Goal: Information Seeking & Learning: Find specific fact

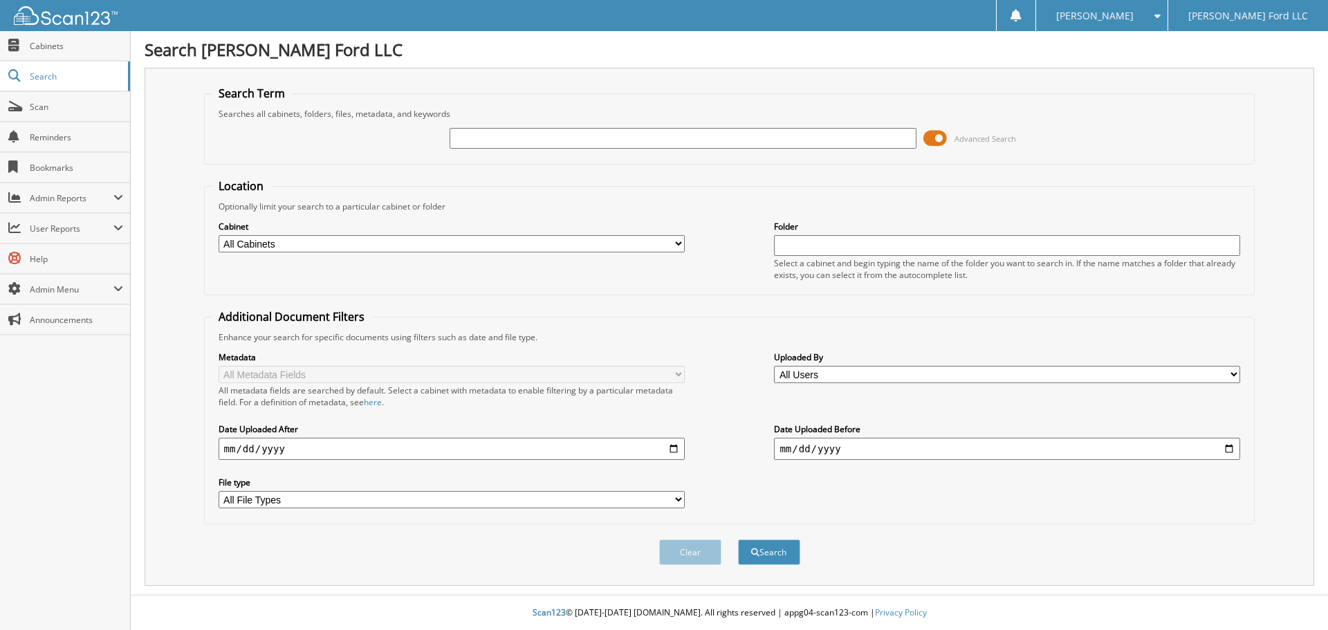
click at [633, 136] on input "text" at bounding box center [682, 138] width 466 height 21
type input "YOUNG, K"
click at [738, 539] on button "Search" at bounding box center [769, 552] width 62 height 26
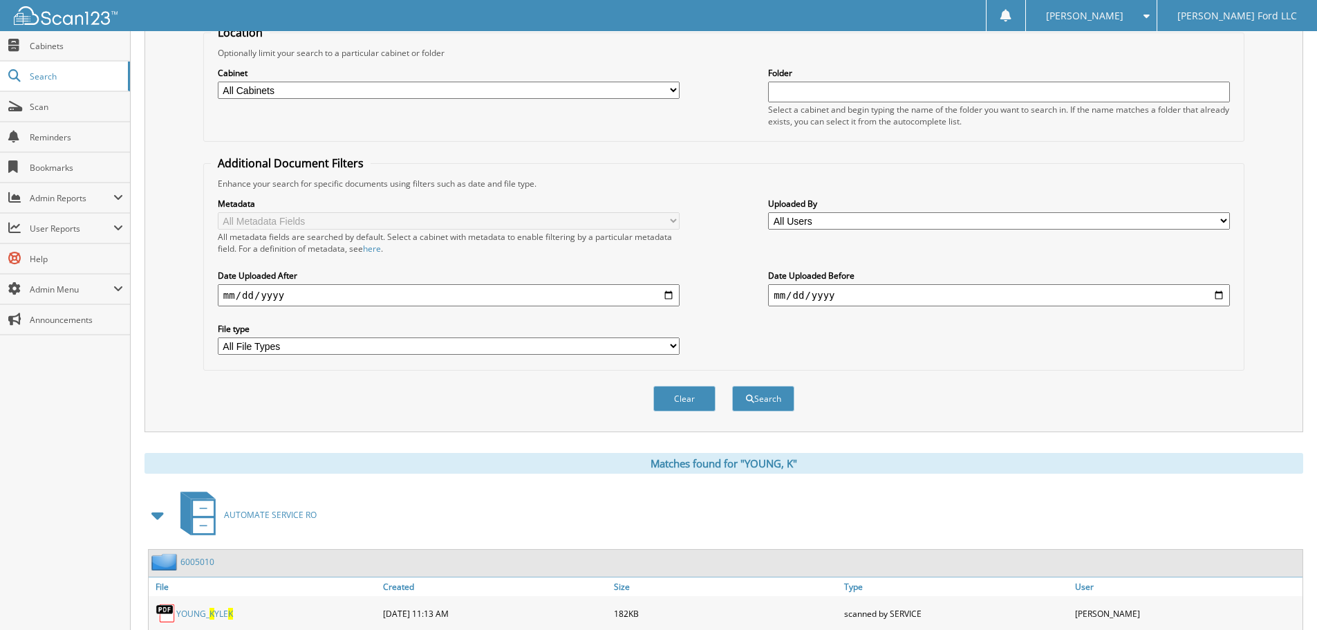
scroll to position [344, 0]
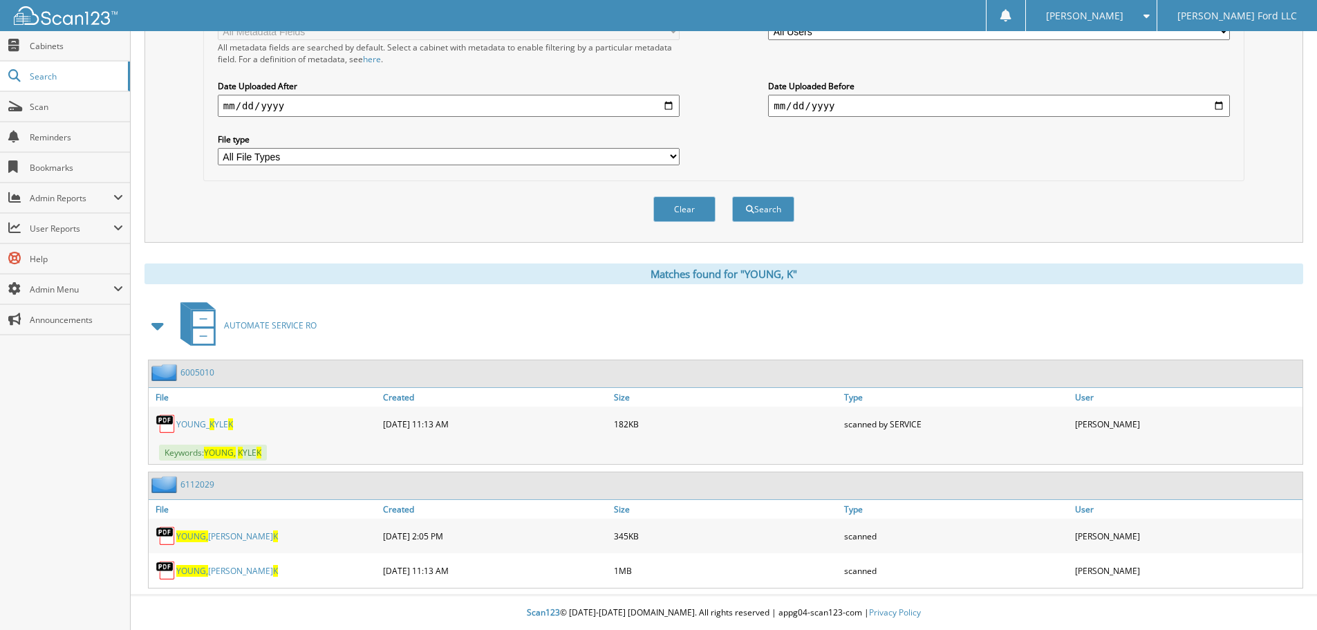
click at [158, 321] on span at bounding box center [158, 325] width 19 height 25
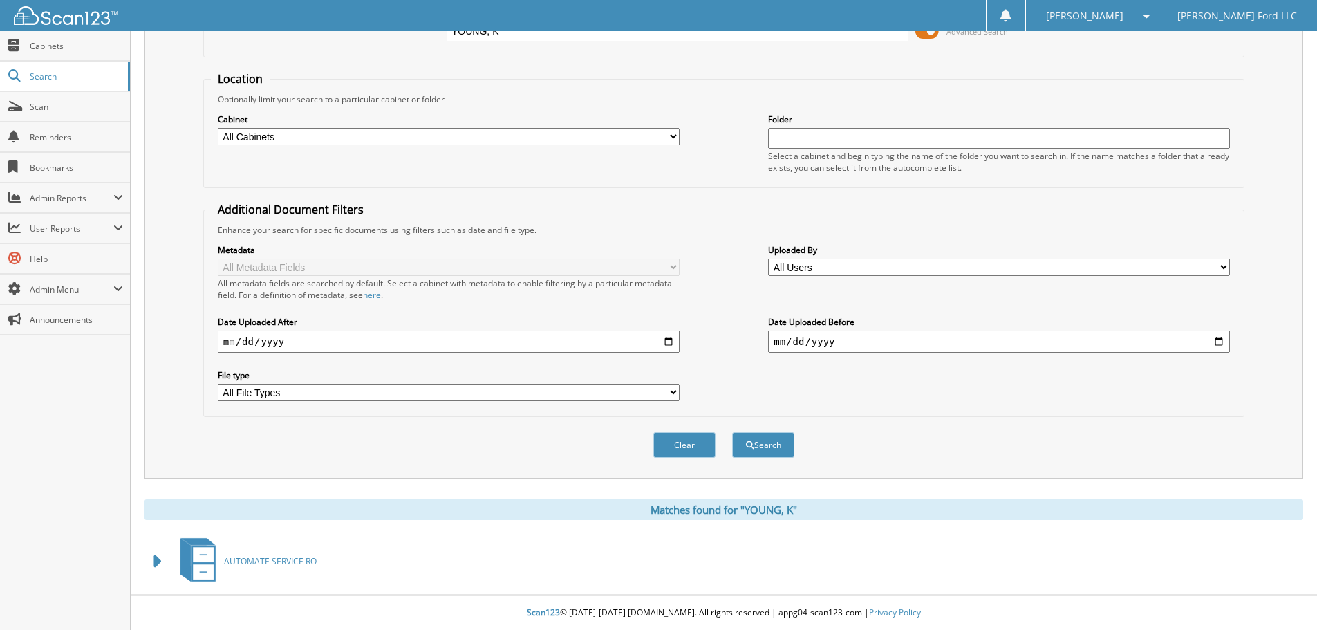
scroll to position [0, 0]
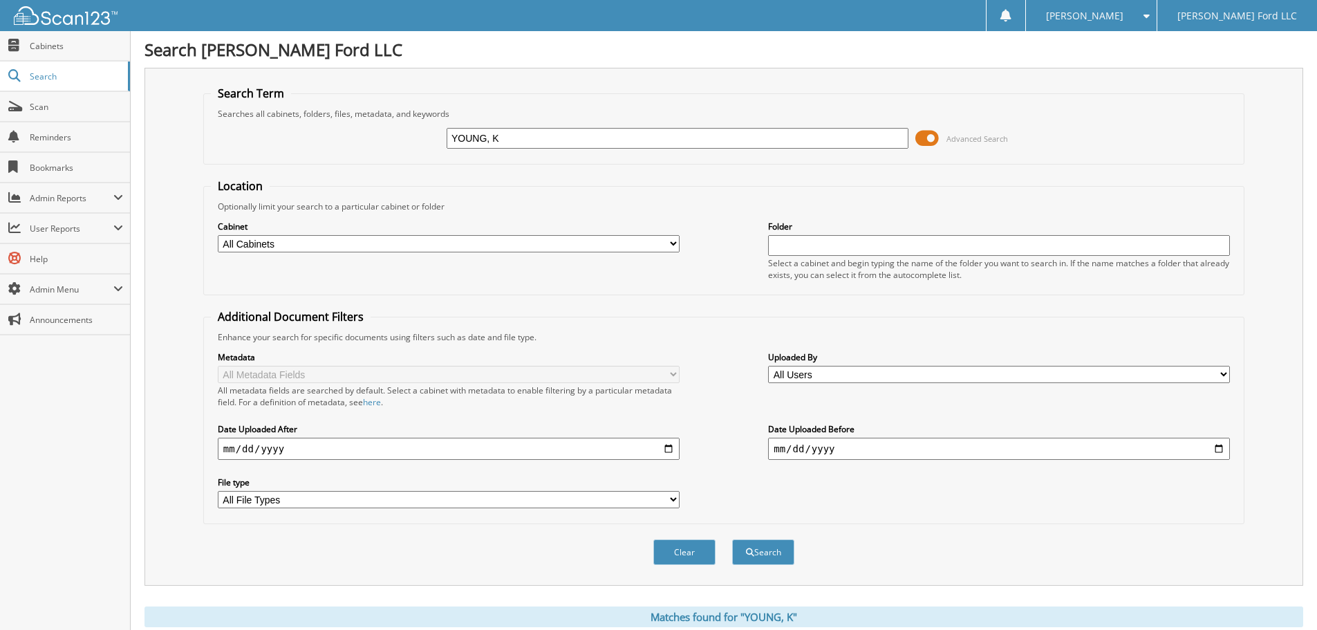
click at [579, 137] on input "YOUNG, K" at bounding box center [678, 138] width 462 height 21
type input "YOUNG"
click at [570, 248] on select "All Cabinets ACCOUNTS PAYABLE ACCOUNTS RECEIVABLE AUDIT DEALS AUTOMATE SERVICE …" at bounding box center [449, 243] width 462 height 17
select select "13451"
click at [218, 235] on select "All Cabinets ACCOUNTS PAYABLE ACCOUNTS RECEIVABLE AUDIT DEALS AUTOMATE SERVICE …" at bounding box center [449, 243] width 462 height 17
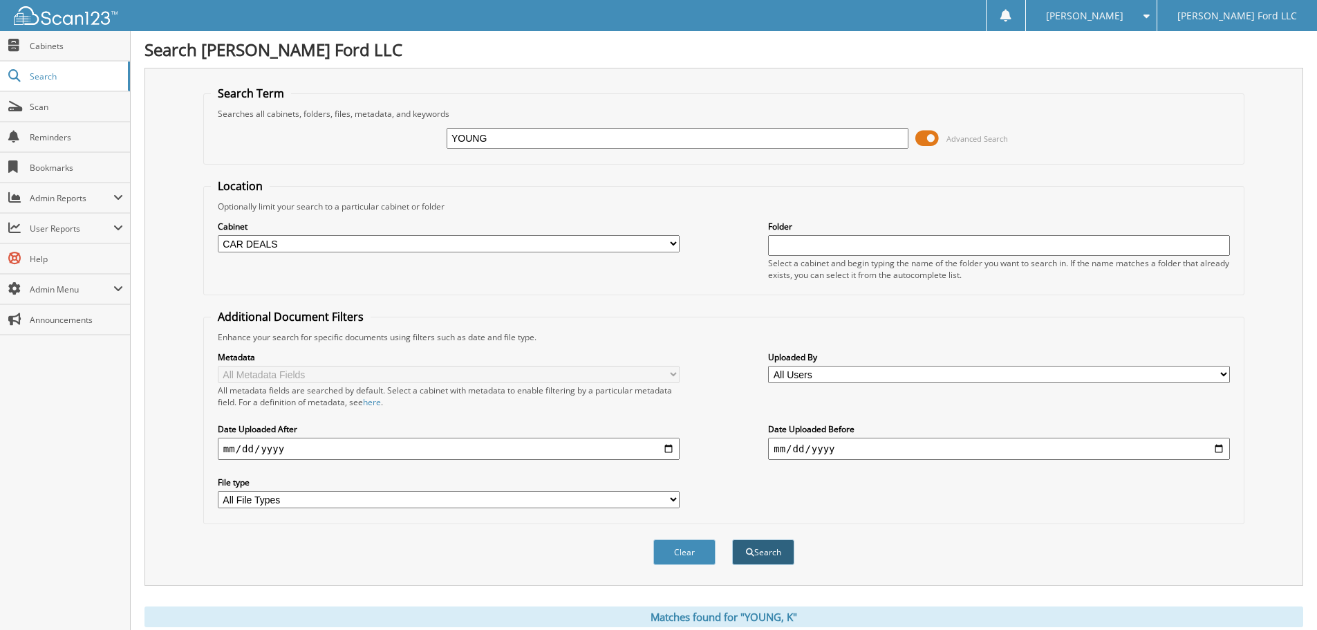
click at [768, 550] on button "Search" at bounding box center [763, 552] width 62 height 26
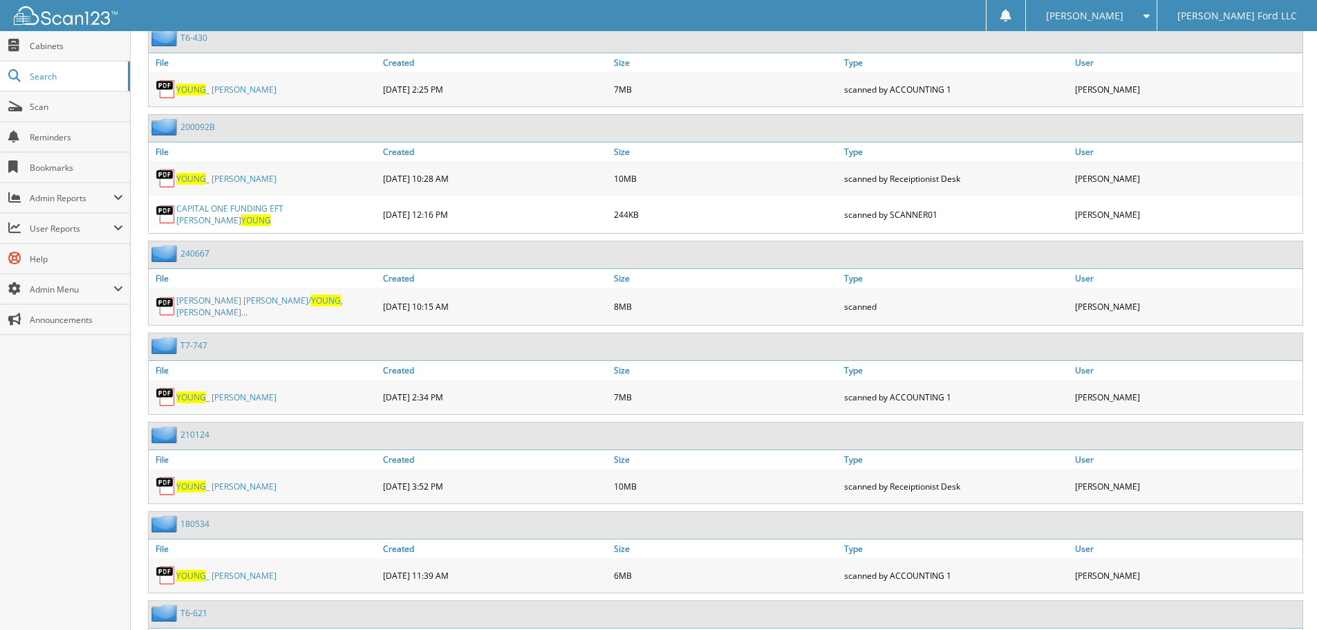
scroll to position [1936, 0]
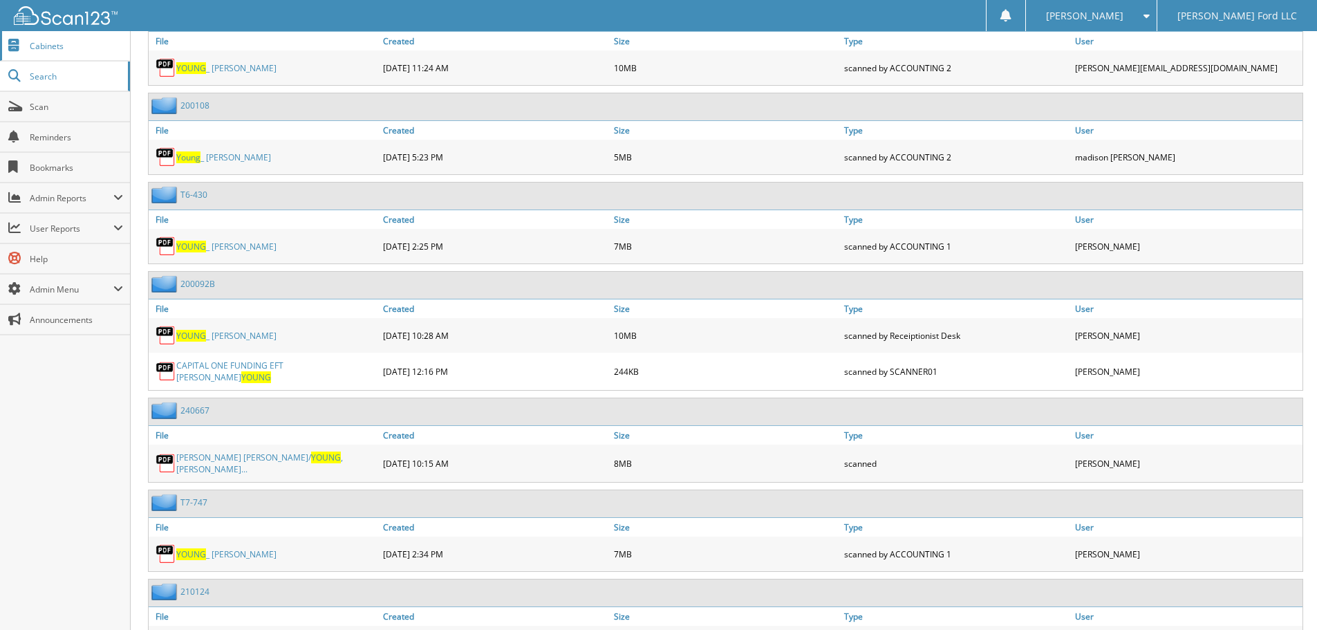
click at [93, 50] on span "Cabinets" at bounding box center [76, 46] width 93 height 12
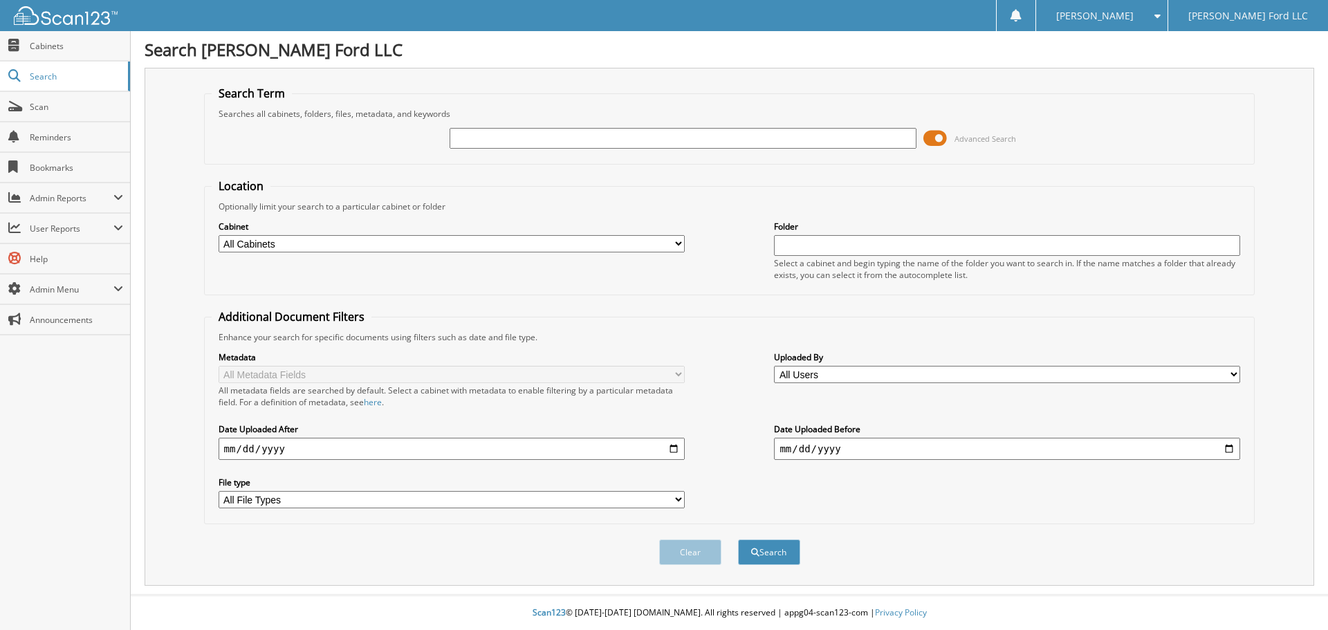
click at [463, 244] on select "All Cabinets ACCOUNTS PAYABLE ACCOUNTS RECEIVABLE AUDIT DEALS AUTOMATE SERVICE …" at bounding box center [451, 243] width 466 height 17
select select "13451"
click at [218, 235] on select "All Cabinets ACCOUNTS PAYABLE ACCOUNTS RECEIVABLE AUDIT DEALS AUTOMATE SERVICE …" at bounding box center [451, 243] width 466 height 17
click at [554, 134] on input "text" at bounding box center [682, 138] width 466 height 21
type input "MCKINNEY"
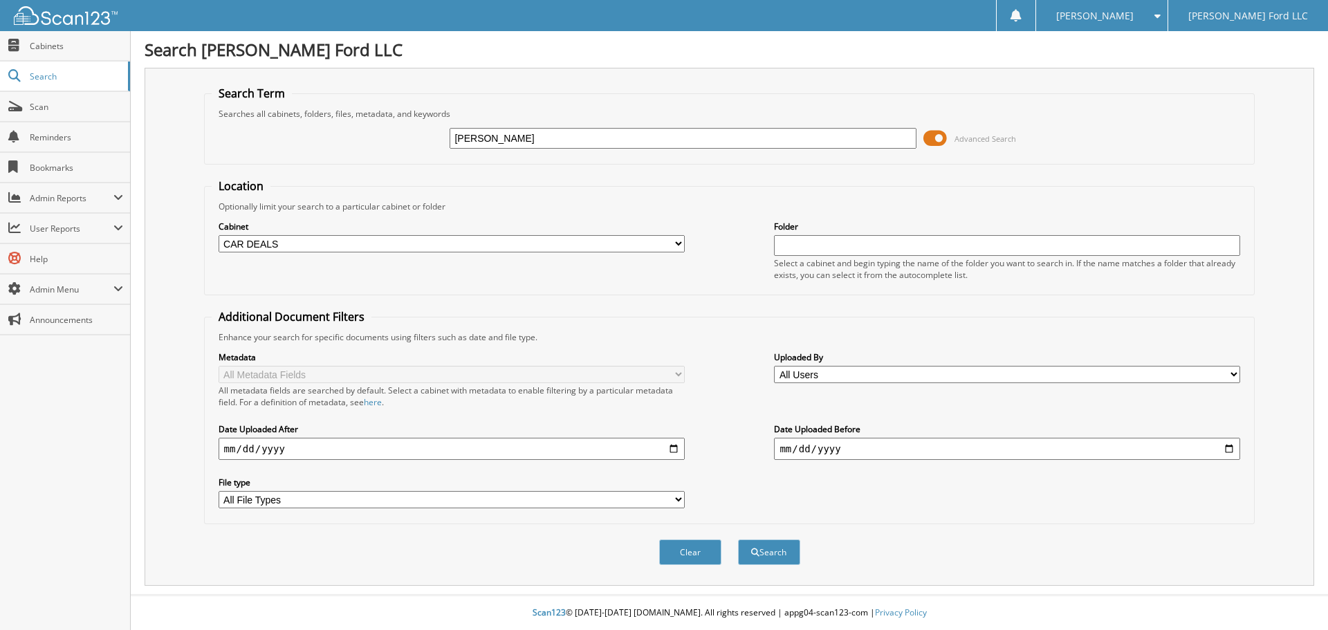
click at [738, 539] on button "Search" at bounding box center [769, 552] width 62 height 26
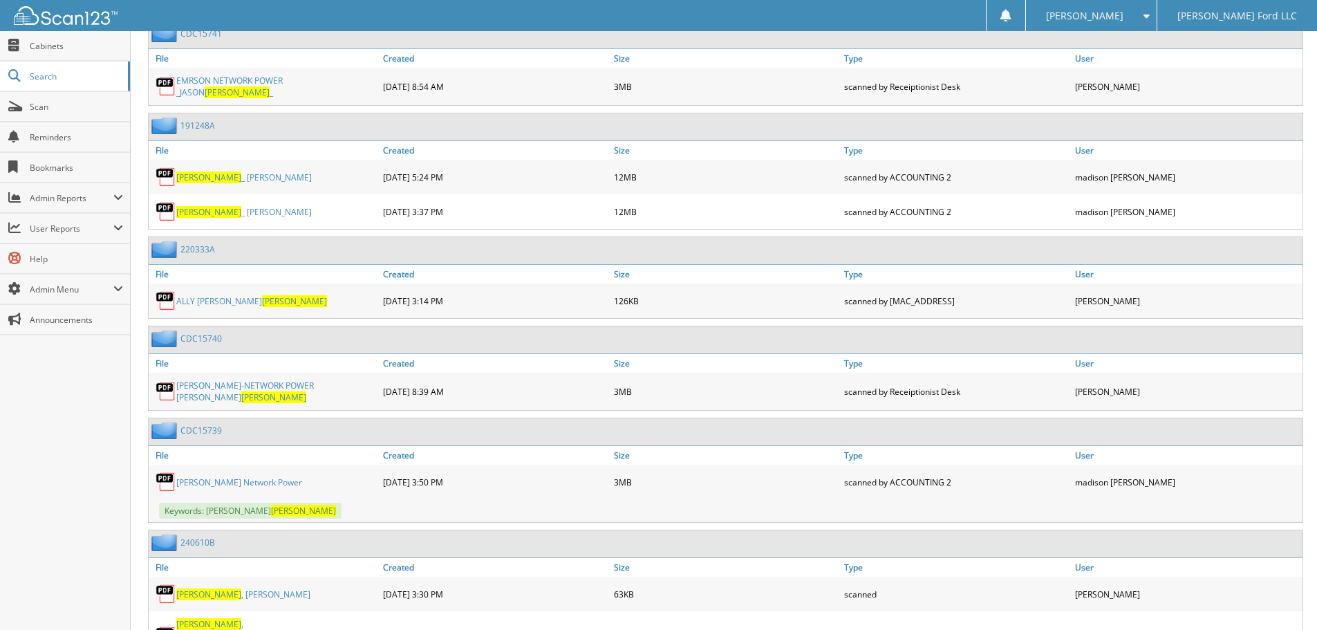
scroll to position [735, 0]
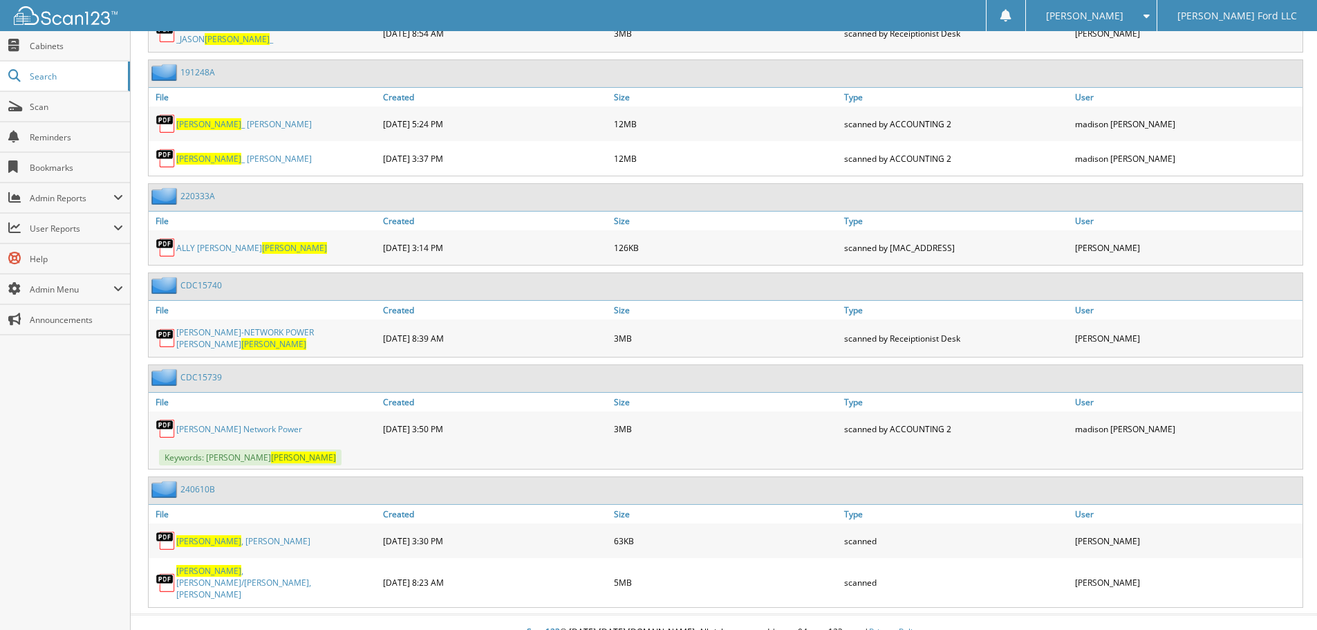
click at [248, 566] on link "[PERSON_NAME]/[PERSON_NAME], [PERSON_NAME]" at bounding box center [276, 582] width 200 height 35
click at [266, 544] on div "MCKINNEY , TOBIAS WAYNE" at bounding box center [264, 541] width 231 height 28
click at [266, 540] on link "MCKINNEY , TOBIAS WAYNE" at bounding box center [243, 541] width 134 height 12
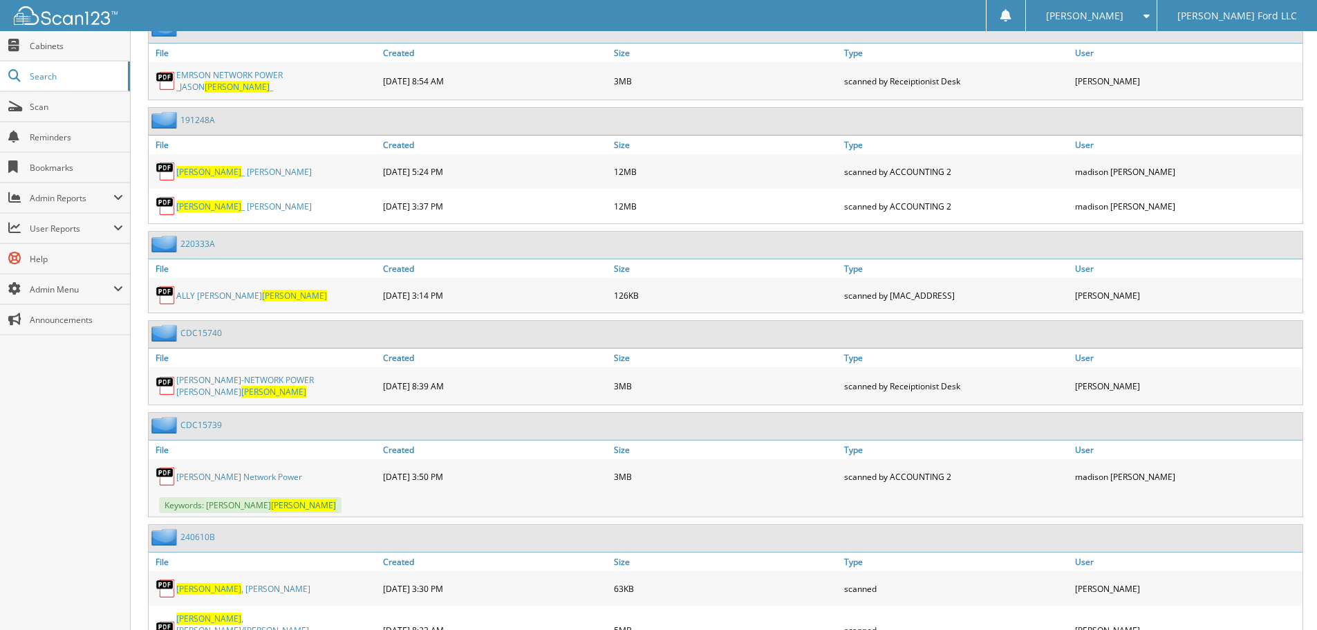
scroll to position [666, 0]
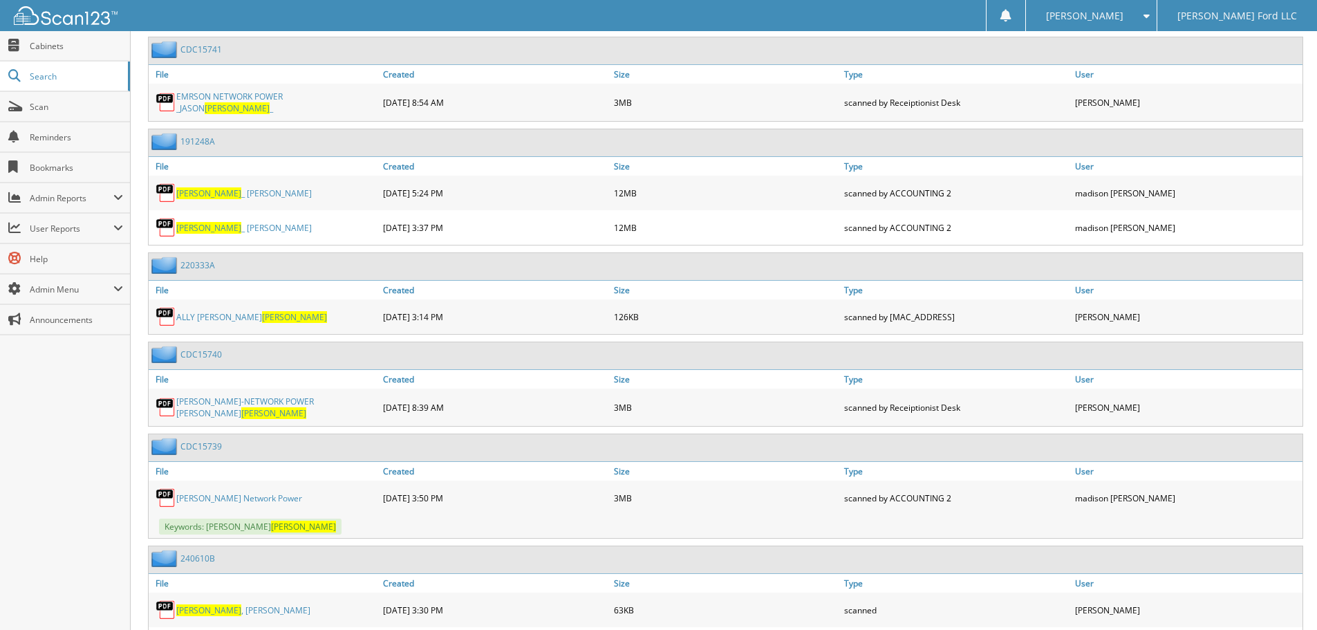
click at [228, 192] on link "McKinney _ Kelly" at bounding box center [244, 193] width 136 height 12
click at [221, 223] on link "McKinney _ Kelly" at bounding box center [244, 228] width 136 height 12
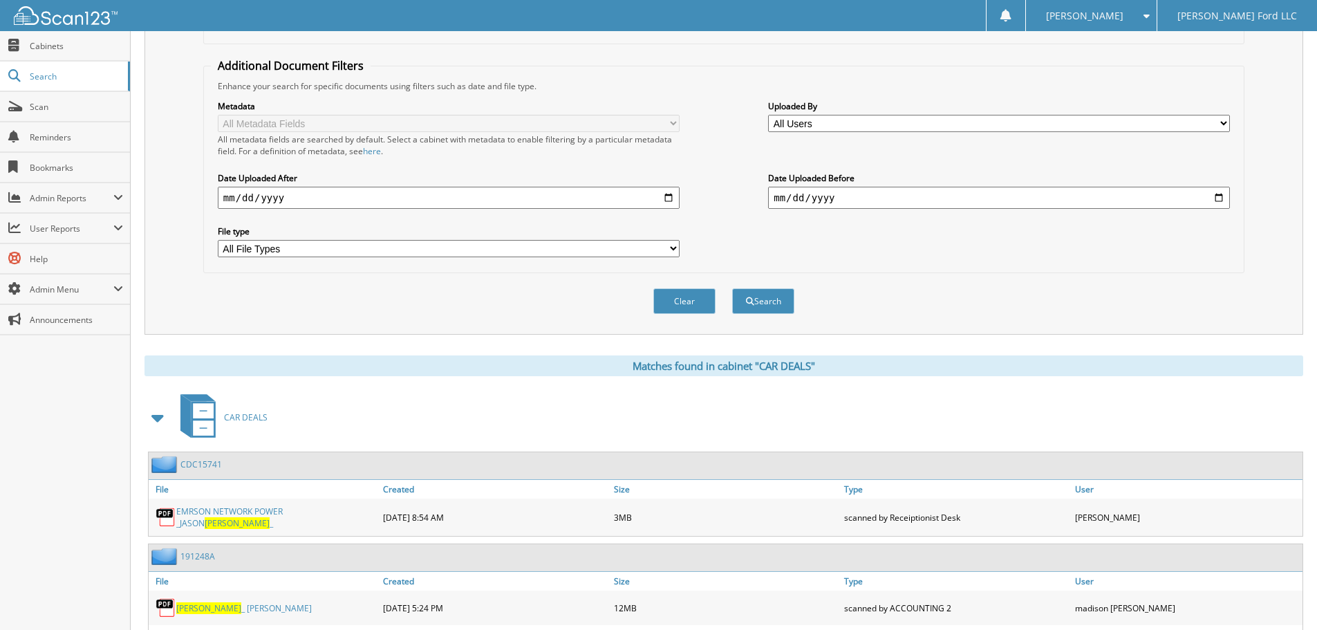
scroll to position [0, 0]
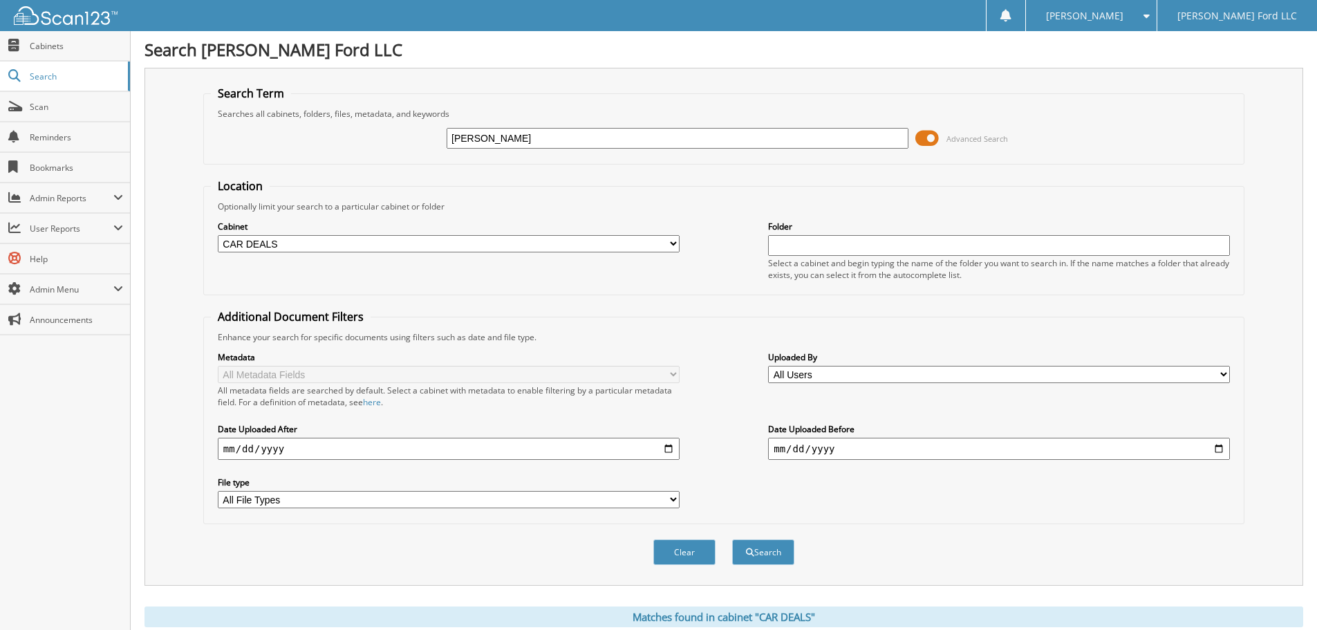
click at [512, 138] on input "MCKINNEY" at bounding box center [678, 138] width 462 height 21
click at [75, 37] on link "Cabinets" at bounding box center [65, 46] width 130 height 30
